Goal: Communication & Community: Ask a question

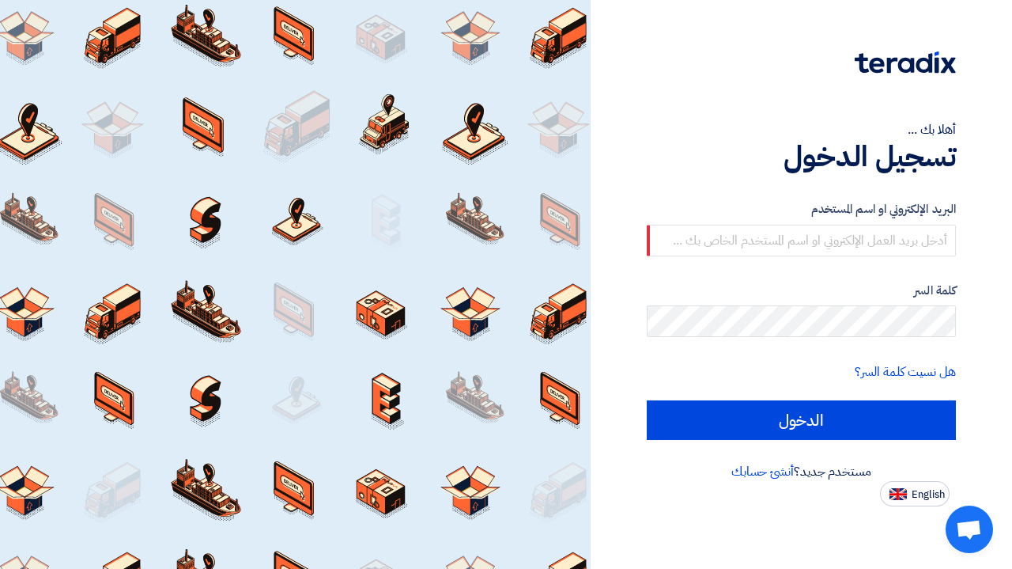
type input "[PERSON_NAME][EMAIL_ADDRESS][DOMAIN_NAME]"
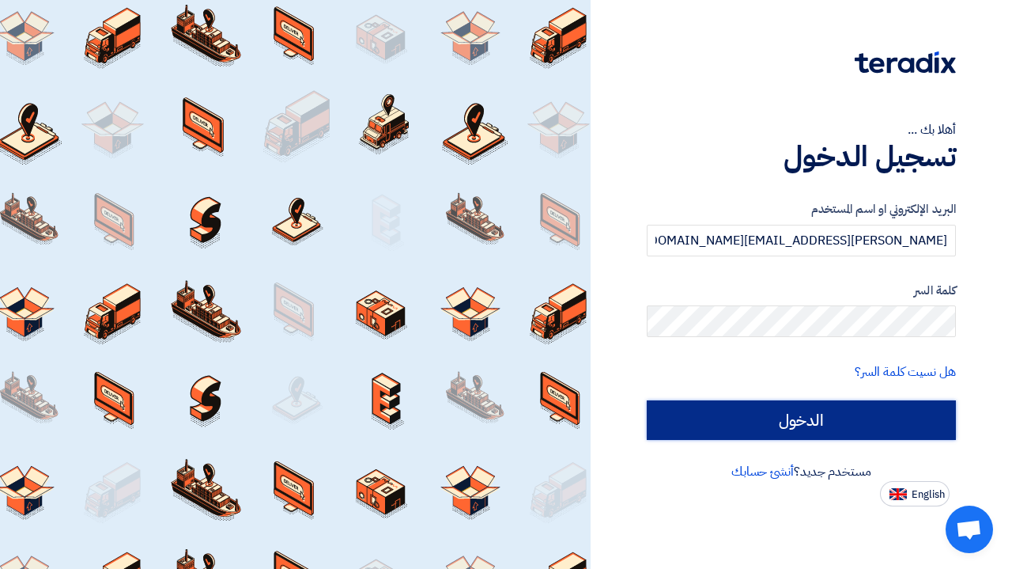
click at [834, 427] on input "الدخول" at bounding box center [801, 420] width 309 height 40
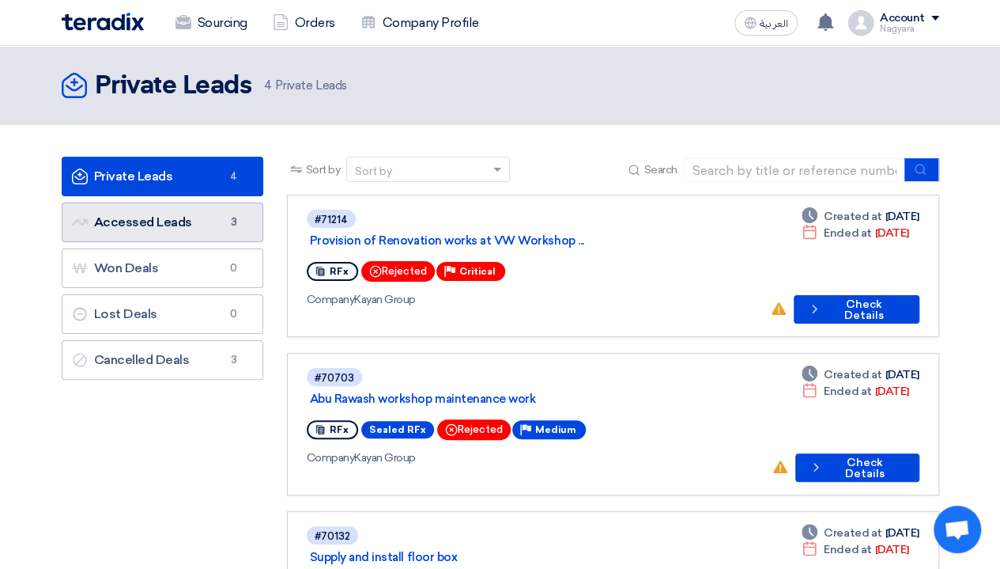
click at [120, 230] on link "Accessed Leads Accessed Leads 3" at bounding box center [163, 222] width 202 height 40
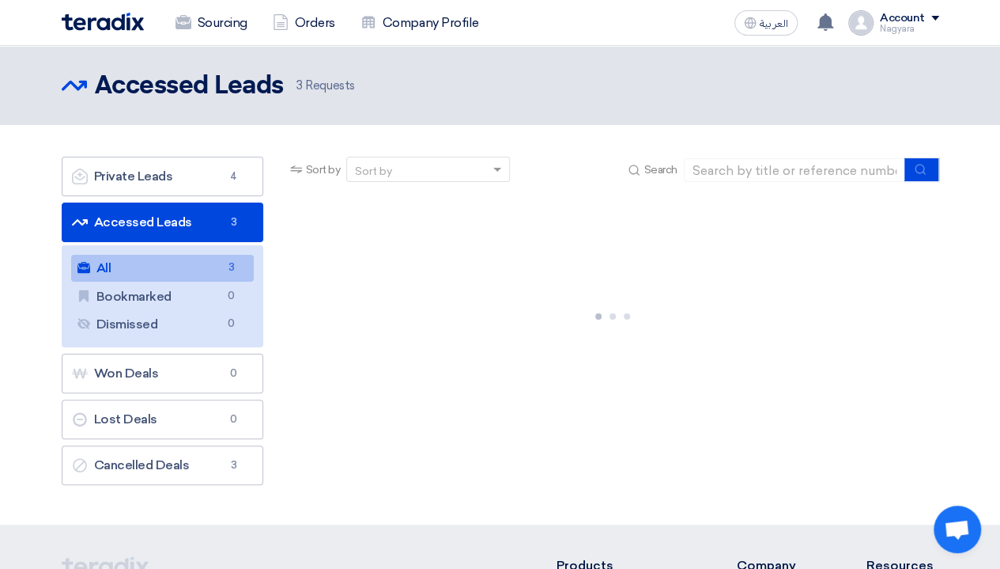
click at [180, 264] on link "All All 3" at bounding box center [162, 268] width 183 height 27
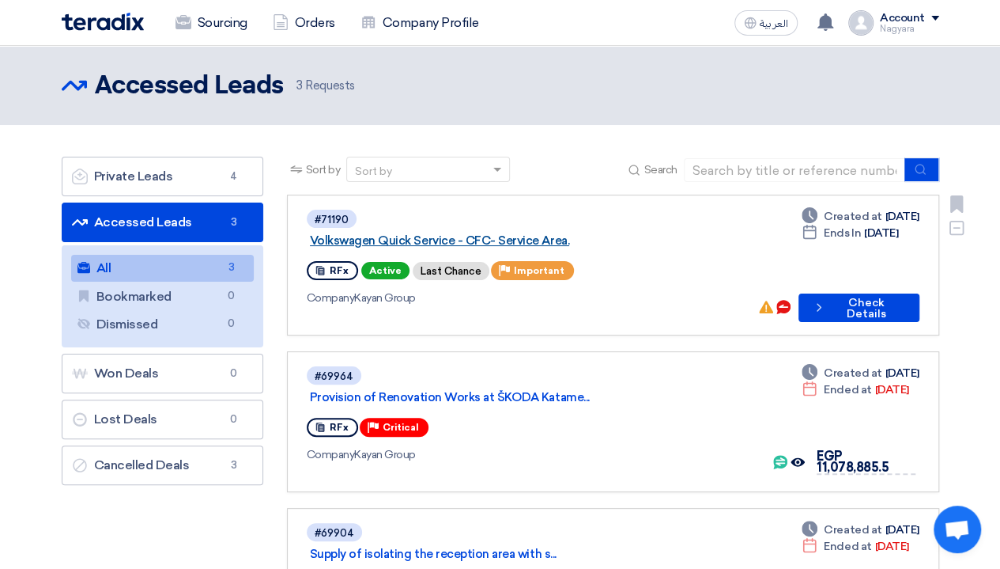
click at [677, 235] on link "Volkswagen Quick Service - CFC- Service Area." at bounding box center [507, 240] width 395 height 14
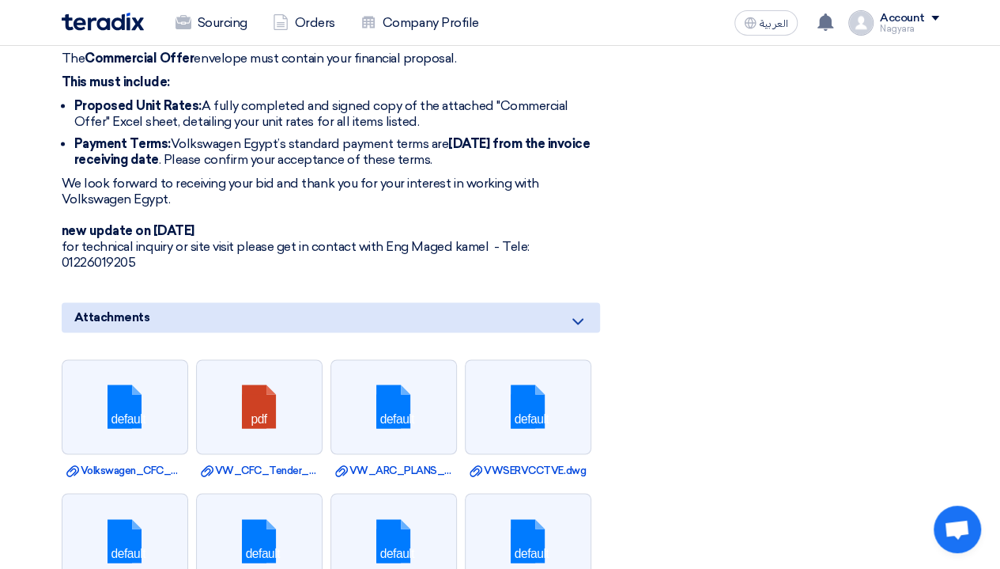
scroll to position [1107, 0]
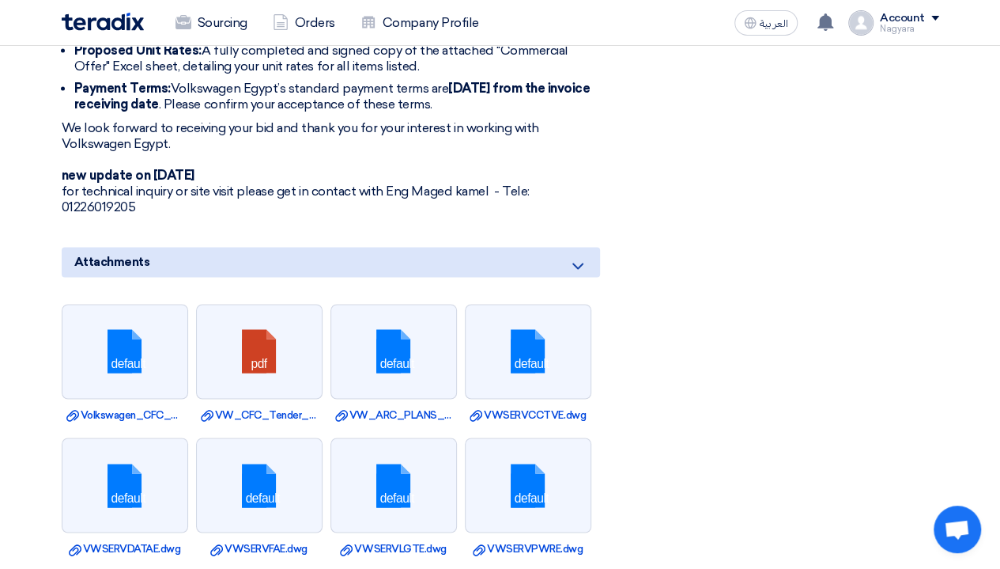
click at [139, 199] on p "We look forward to receiving your bid and thank you for your interest in workin…" at bounding box center [331, 167] width 539 height 95
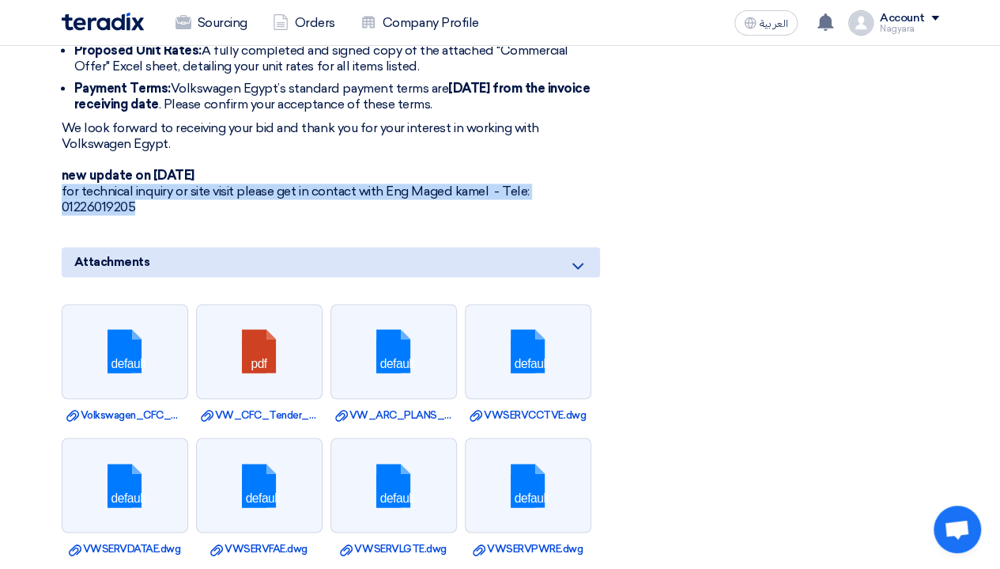
drag, startPoint x: 134, startPoint y: 202, endPoint x: 60, endPoint y: 191, distance: 75.2
click at [60, 191] on div "Volkswagen Quick Service - CFC- Service Area. Buyer Information [PERSON_NAME] p…" at bounding box center [350, 254] width 601 height 2206
copy p "for technical inquiry or site visit please get in contact with Eng Maged kamel …"
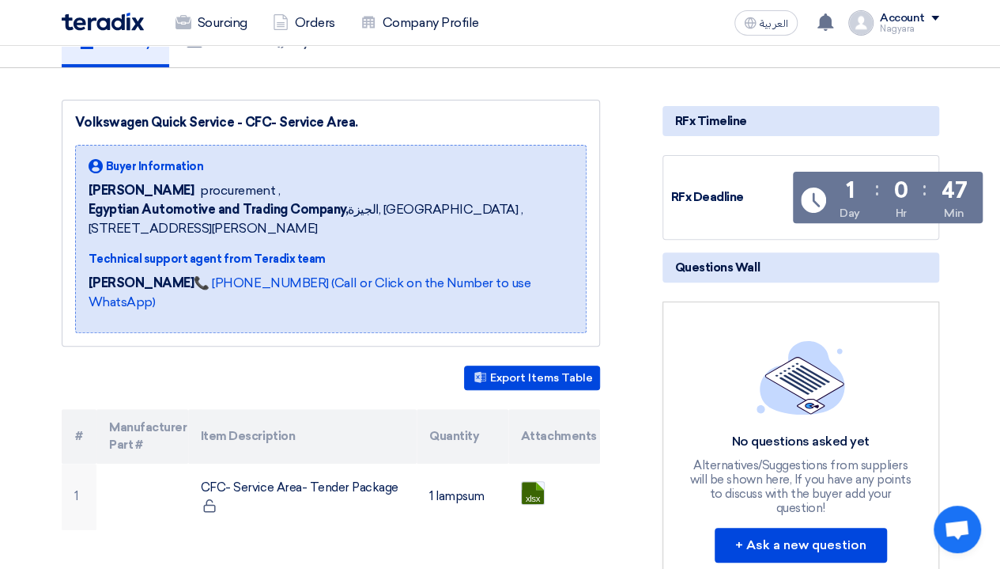
scroll to position [0, 0]
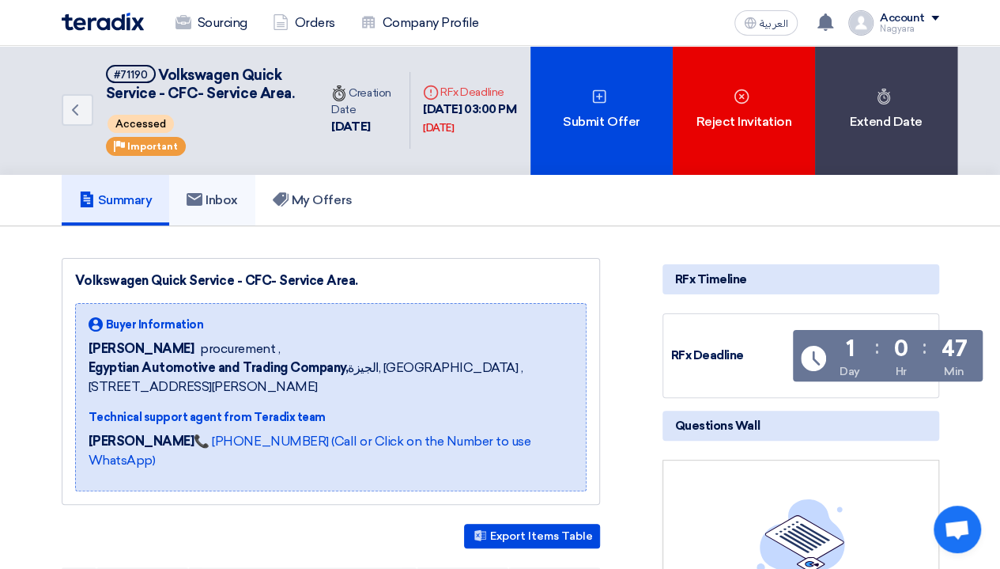
click at [224, 208] on h5 "Inbox" at bounding box center [212, 200] width 51 height 16
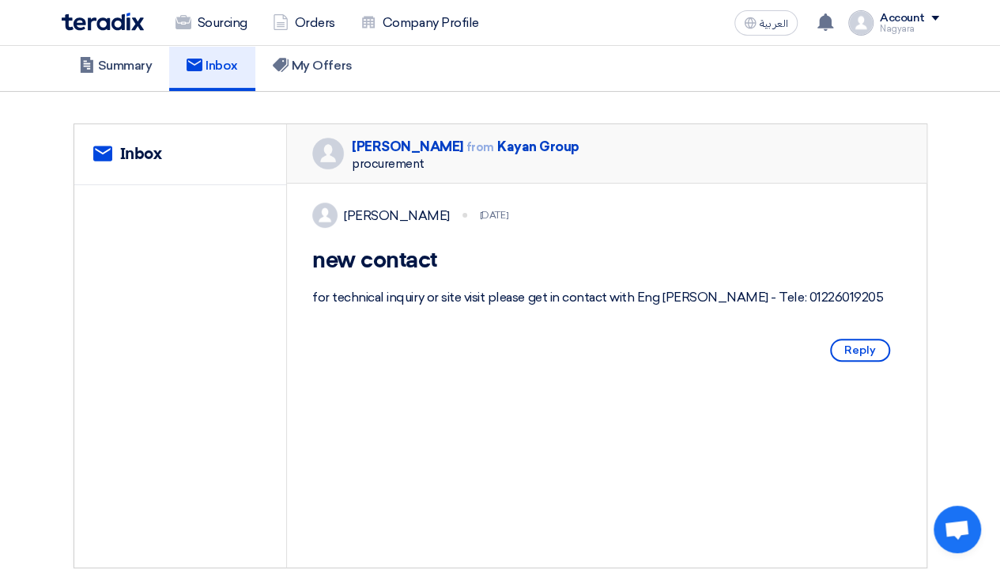
scroll to position [158, 0]
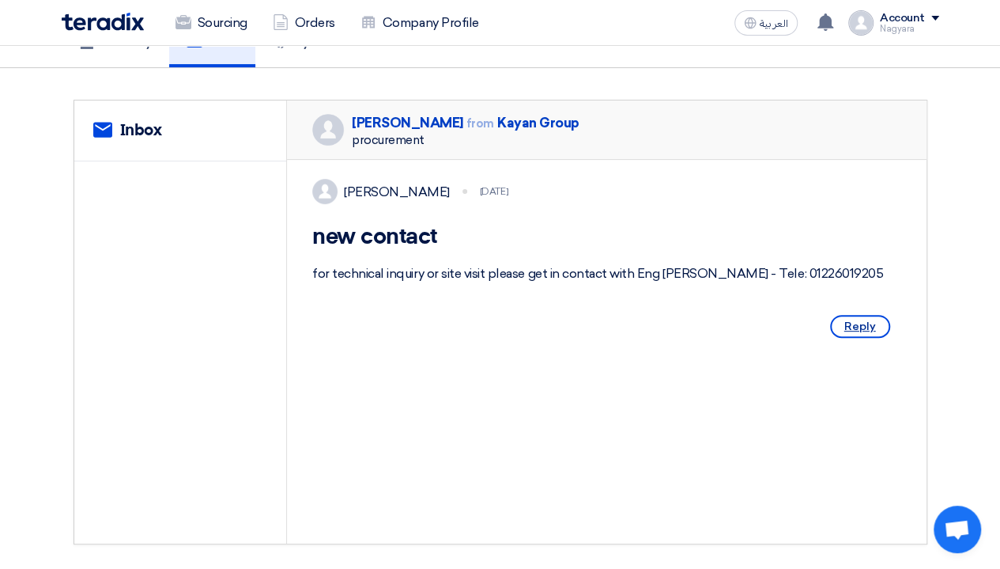
click at [875, 338] on span "Reply" at bounding box center [860, 326] width 60 height 23
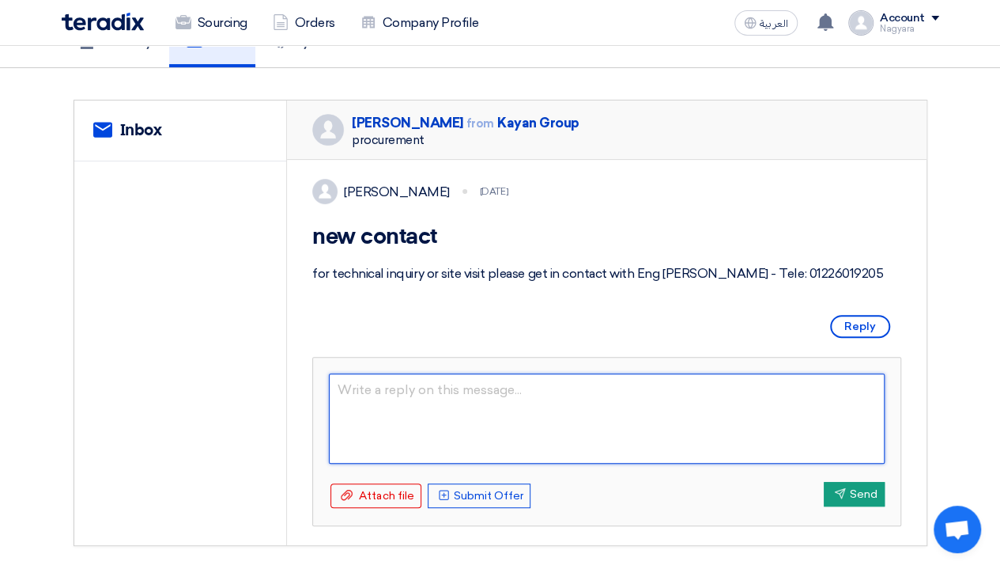
click at [462, 433] on textarea at bounding box center [607, 418] width 556 height 90
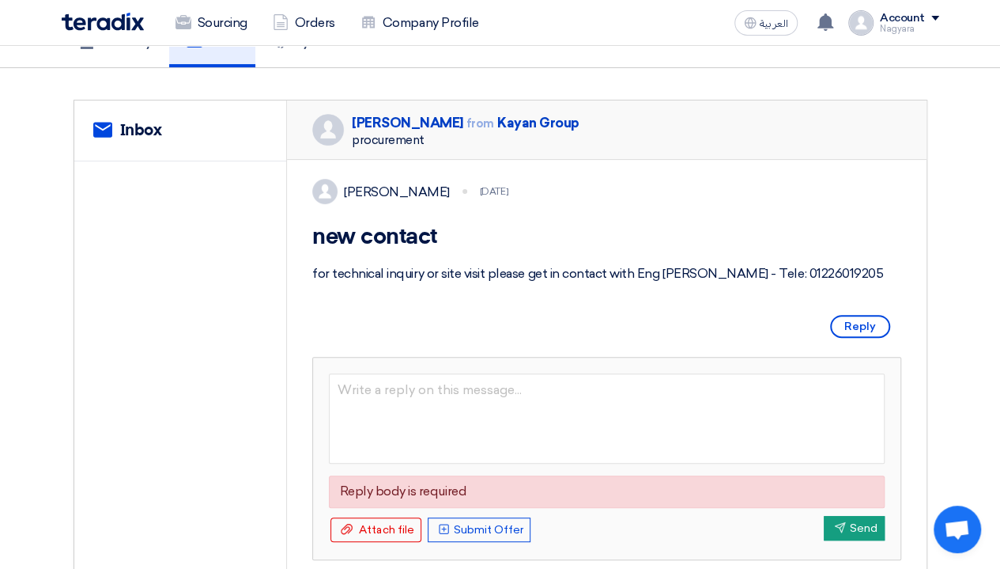
drag, startPoint x: 859, startPoint y: 305, endPoint x: 801, endPoint y: 299, distance: 58.1
click at [801, 283] on div "for technical inquiry or site visit please get in contact with Eng [PERSON_NAME…" at bounding box center [606, 273] width 589 height 19
click at [845, 283] on div "for technical inquiry or site visit please get in contact with Eng [PERSON_NAME…" at bounding box center [606, 273] width 589 height 19
click at [856, 283] on div "for technical inquiry or site visit please get in contact with Eng [PERSON_NAME…" at bounding box center [606, 273] width 589 height 19
drag, startPoint x: 848, startPoint y: 307, endPoint x: 291, endPoint y: 305, distance: 556.8
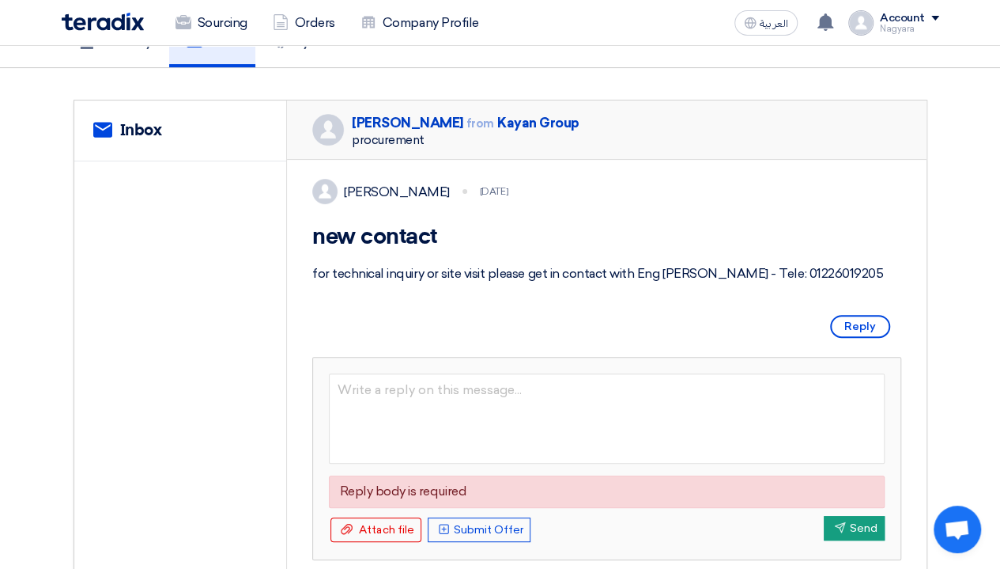
click at [291, 305] on div "[PERSON_NAME] [DATE] new contact for technical inquiry or site visit please get…" at bounding box center [607, 369] width 640 height 419
copy div "for technical inquiry or site visit please get in contact with Eng [PERSON_NAME…"
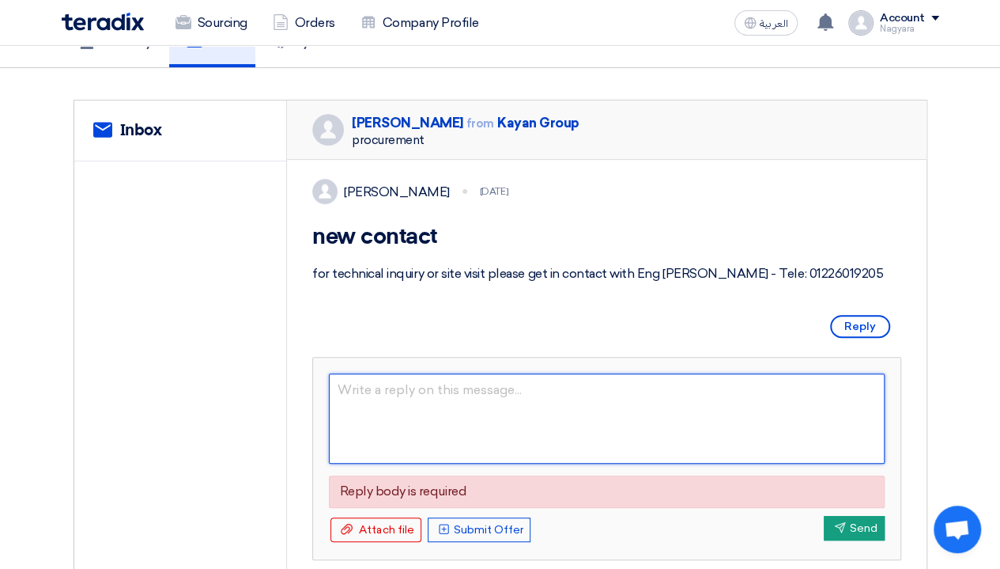
click at [403, 456] on textarea at bounding box center [607, 418] width 556 height 90
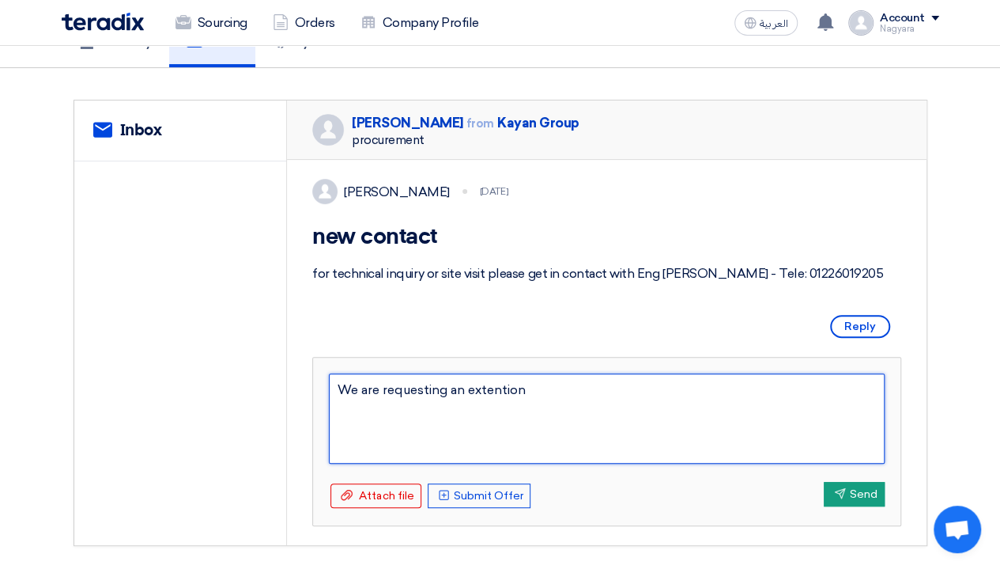
type textarea "We are requesting an extention"
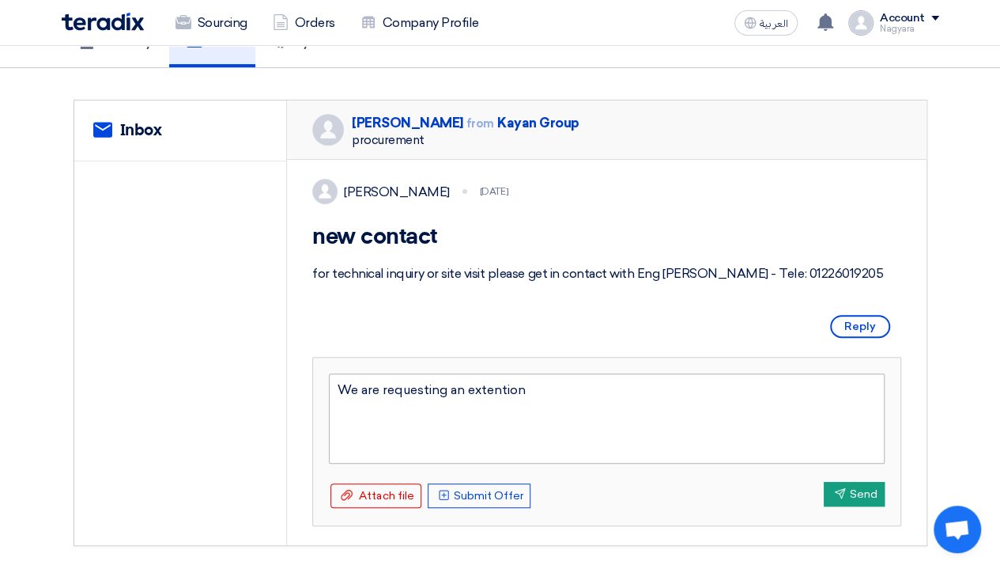
click at [497, 427] on textarea "We are requesting an extention" at bounding box center [607, 418] width 556 height 90
type textarea "We are requesting an extension of Time for a week so we can make site Visit anf"
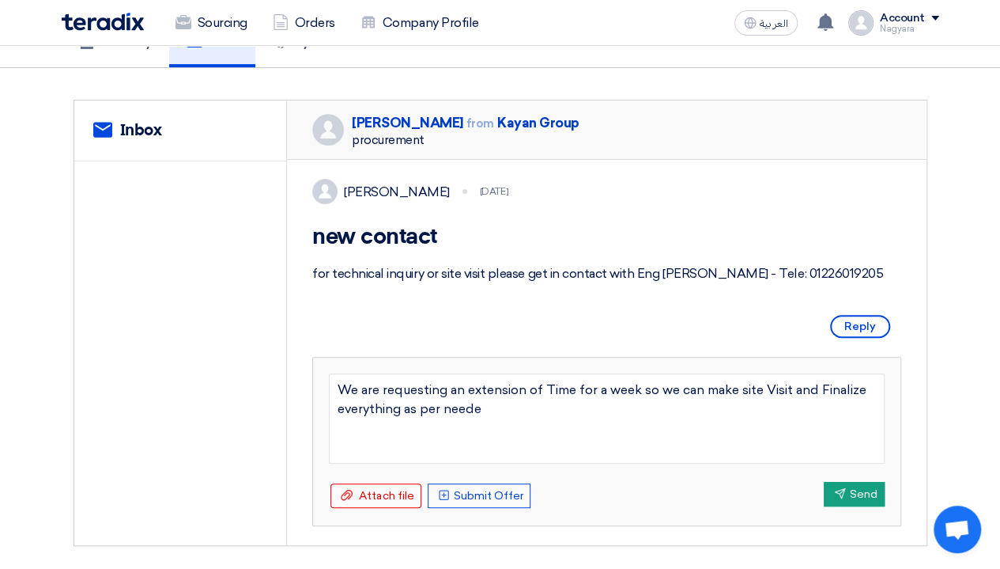
type textarea "We are requesting an extension of Time for a week so we can make site Visit and…"
drag, startPoint x: 497, startPoint y: 448, endPoint x: 331, endPoint y: 423, distance: 168.0
click at [331, 423] on textarea "We are requesting an extension of Time for a week so we can make site Visit and…" at bounding box center [607, 418] width 556 height 90
drag, startPoint x: 511, startPoint y: 452, endPoint x: 275, endPoint y: 378, distance: 246.9
click at [275, 378] on div "service Inbox [PERSON_NAME] from Kayan Group procurement [PERSON_NAME] [DATE] n…" at bounding box center [500, 322] width 853 height 444
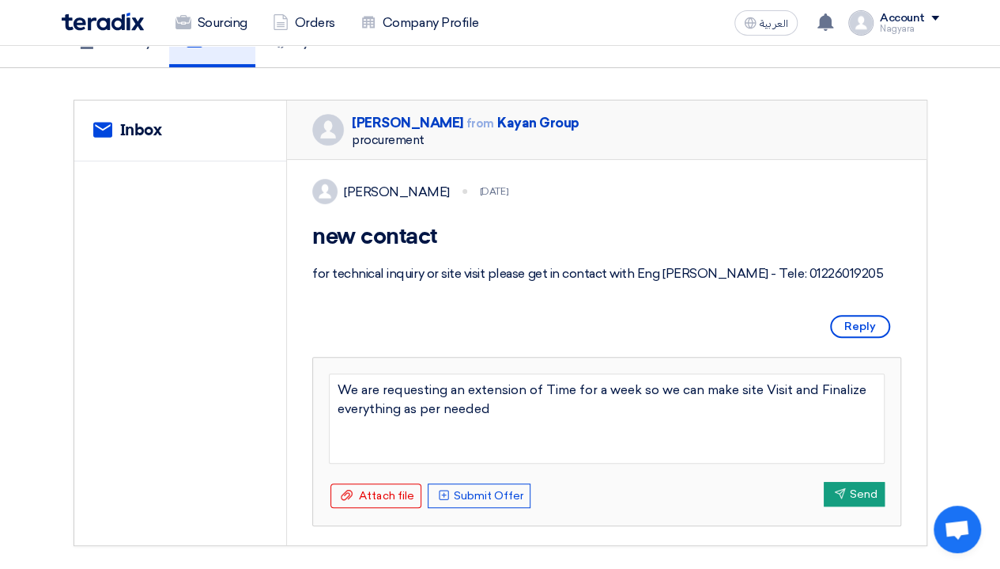
drag, startPoint x: 492, startPoint y: 452, endPoint x: 276, endPoint y: 403, distance: 221.4
click at [276, 403] on div "service Inbox [PERSON_NAME] from Kayan Group procurement [PERSON_NAME] [DATE] n…" at bounding box center [500, 322] width 853 height 444
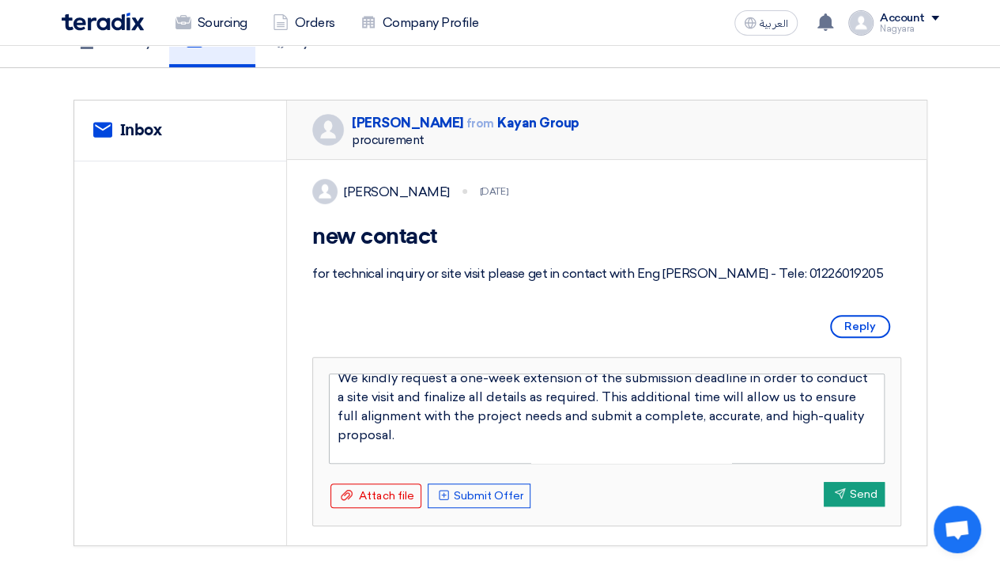
scroll to position [54, 0]
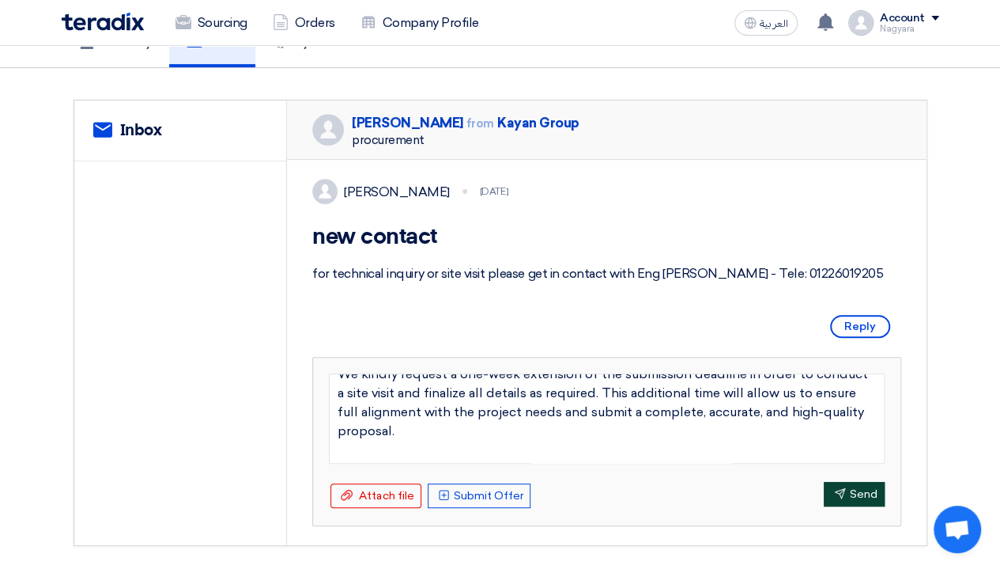
type textarea "I hope this message finds you well. We kindly request a one-week extension of t…"
click at [857, 506] on button "Send Send" at bounding box center [854, 494] width 61 height 25
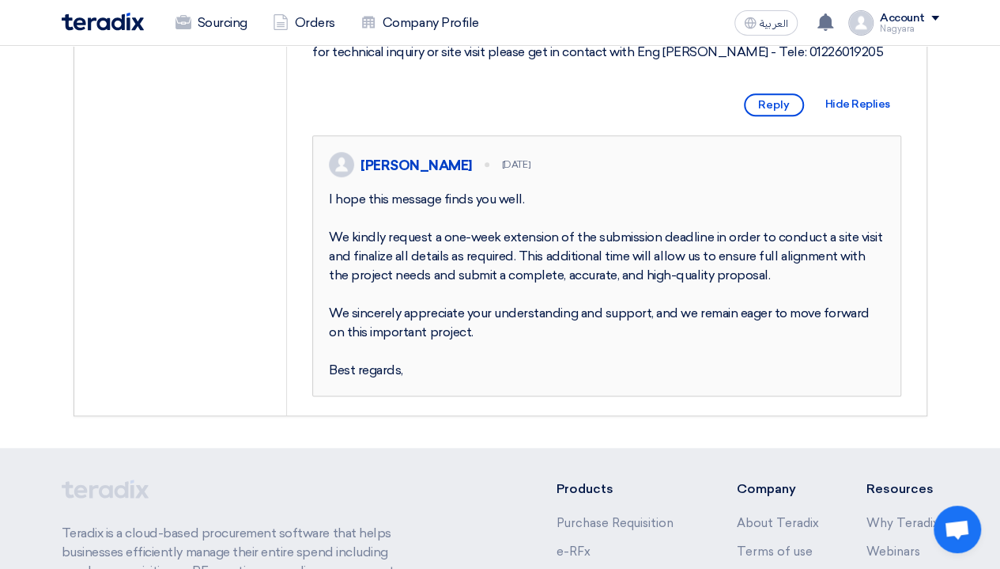
scroll to position [79, 0]
